Goal: Information Seeking & Learning: Learn about a topic

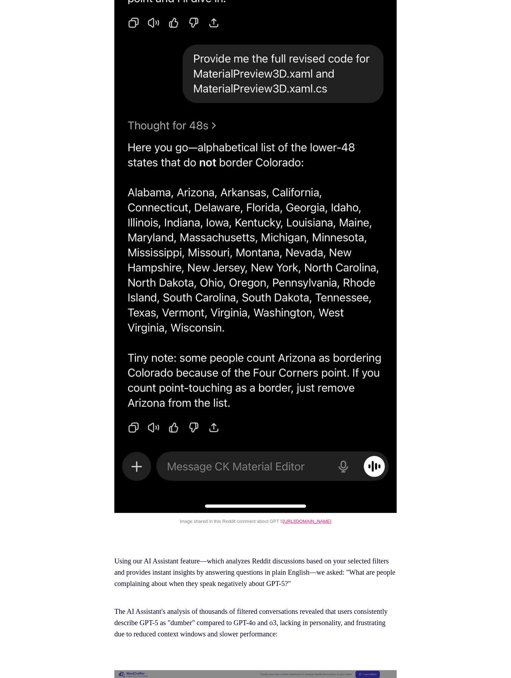
scroll to position [3244, 0]
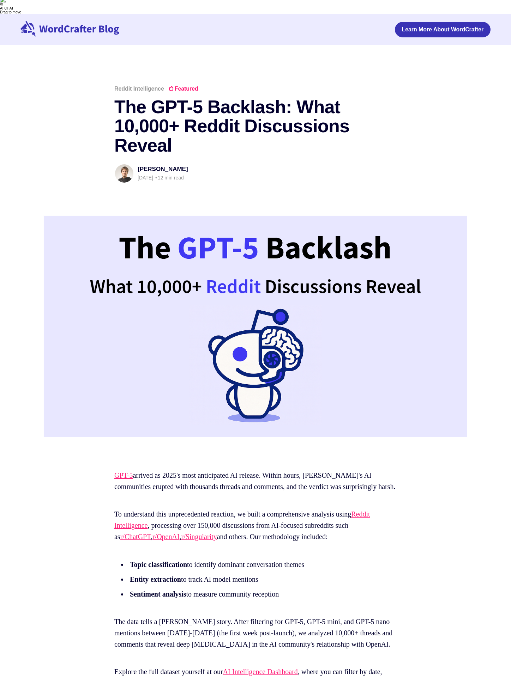
scroll to position [0, 0]
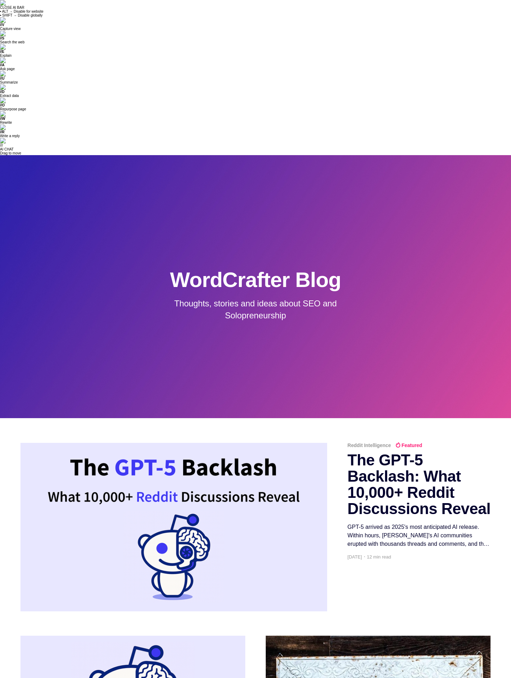
scroll to position [34, 0]
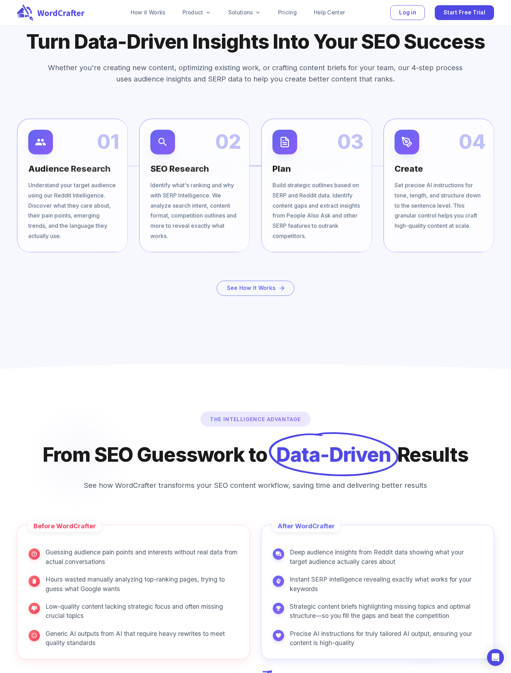
scroll to position [3103, 0]
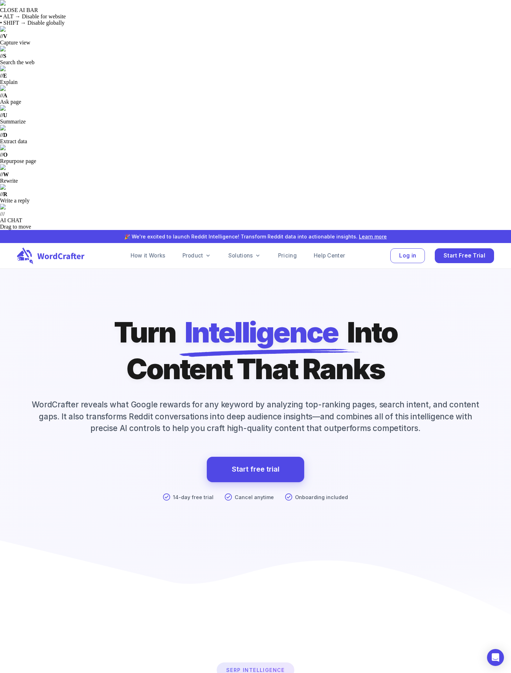
scroll to position [3103, 0]
